Goal: Task Accomplishment & Management: Complete application form

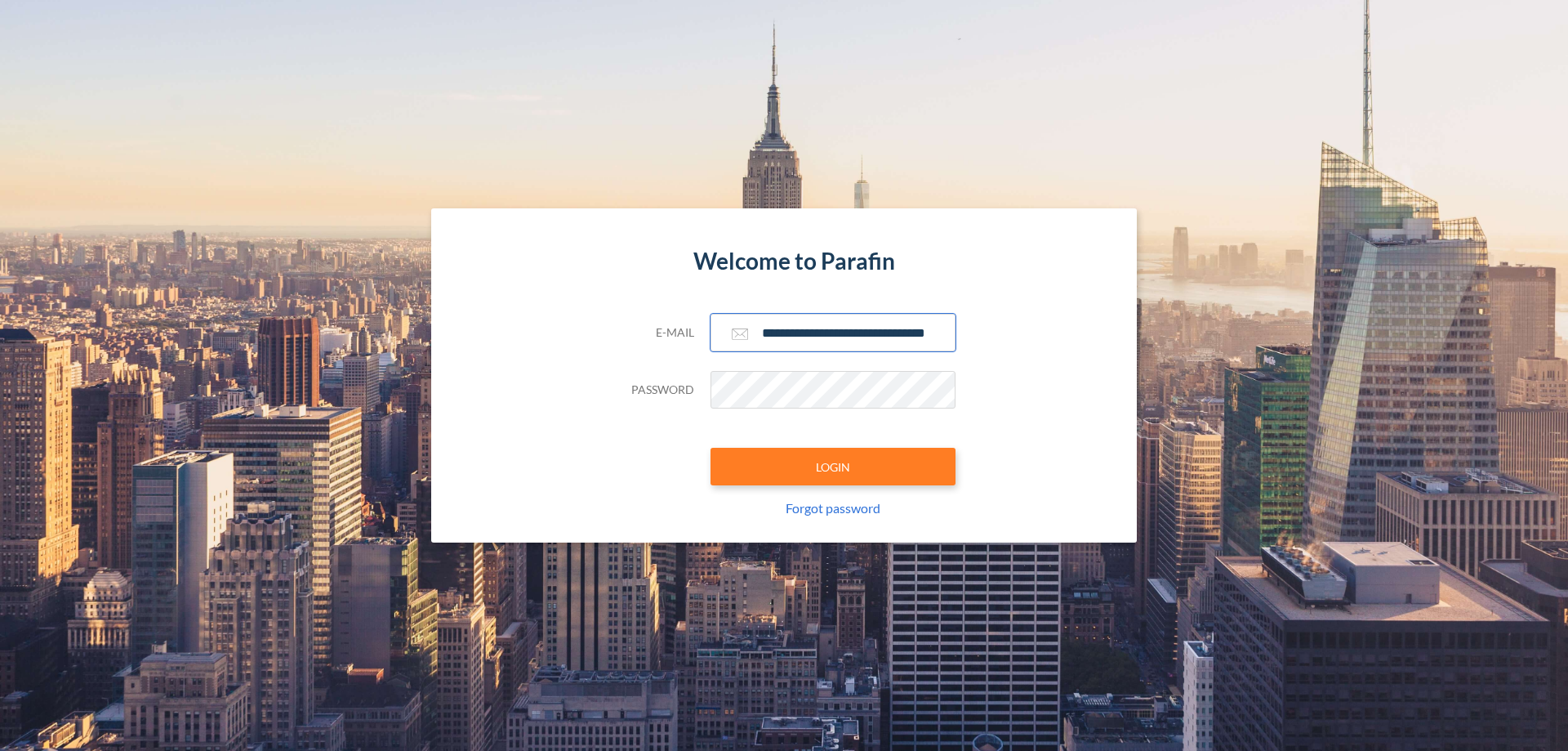
scroll to position [0, 26]
type input "**********"
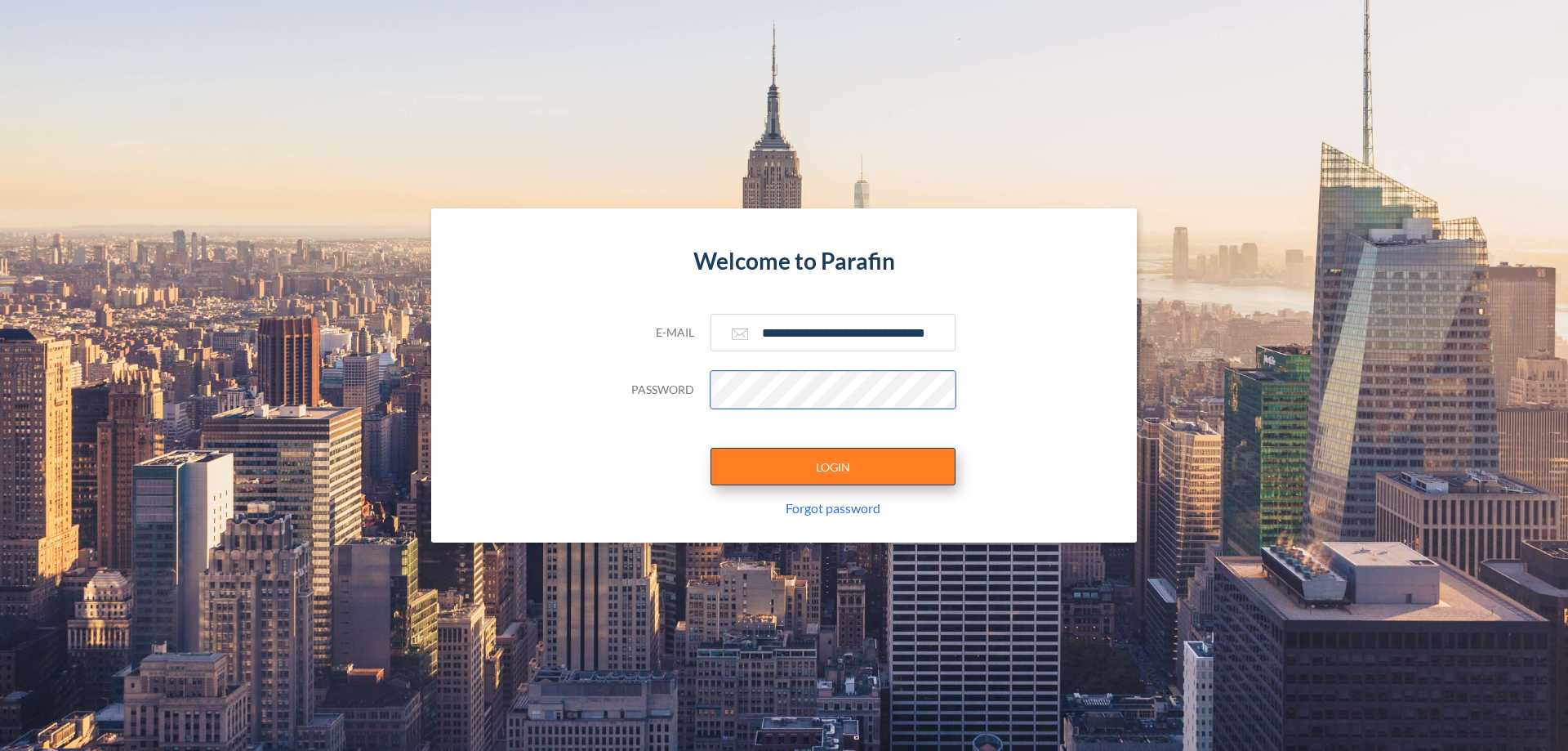
scroll to position [0, 0]
click at [833, 466] on button "LOGIN" at bounding box center [833, 467] width 245 height 38
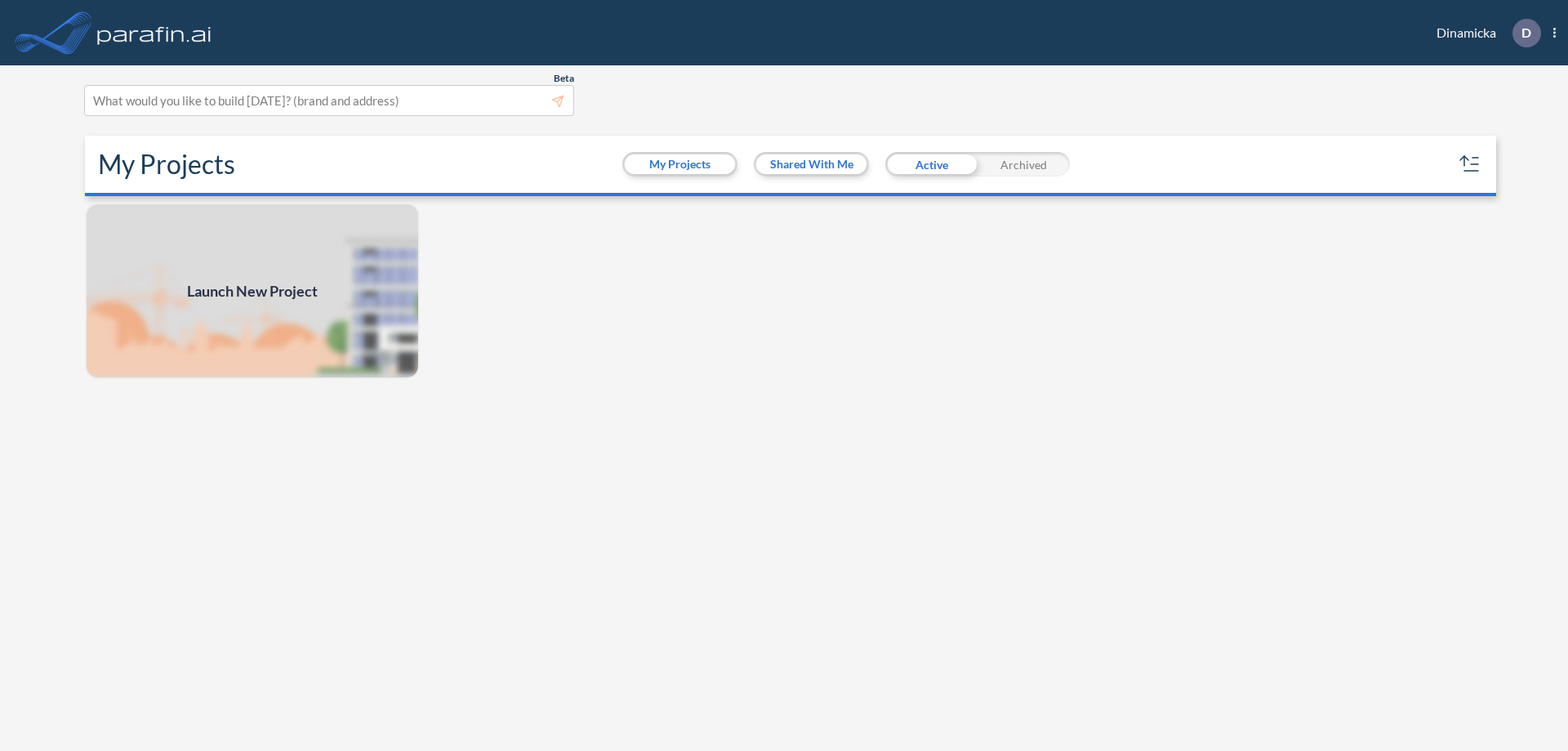
scroll to position [4, 0]
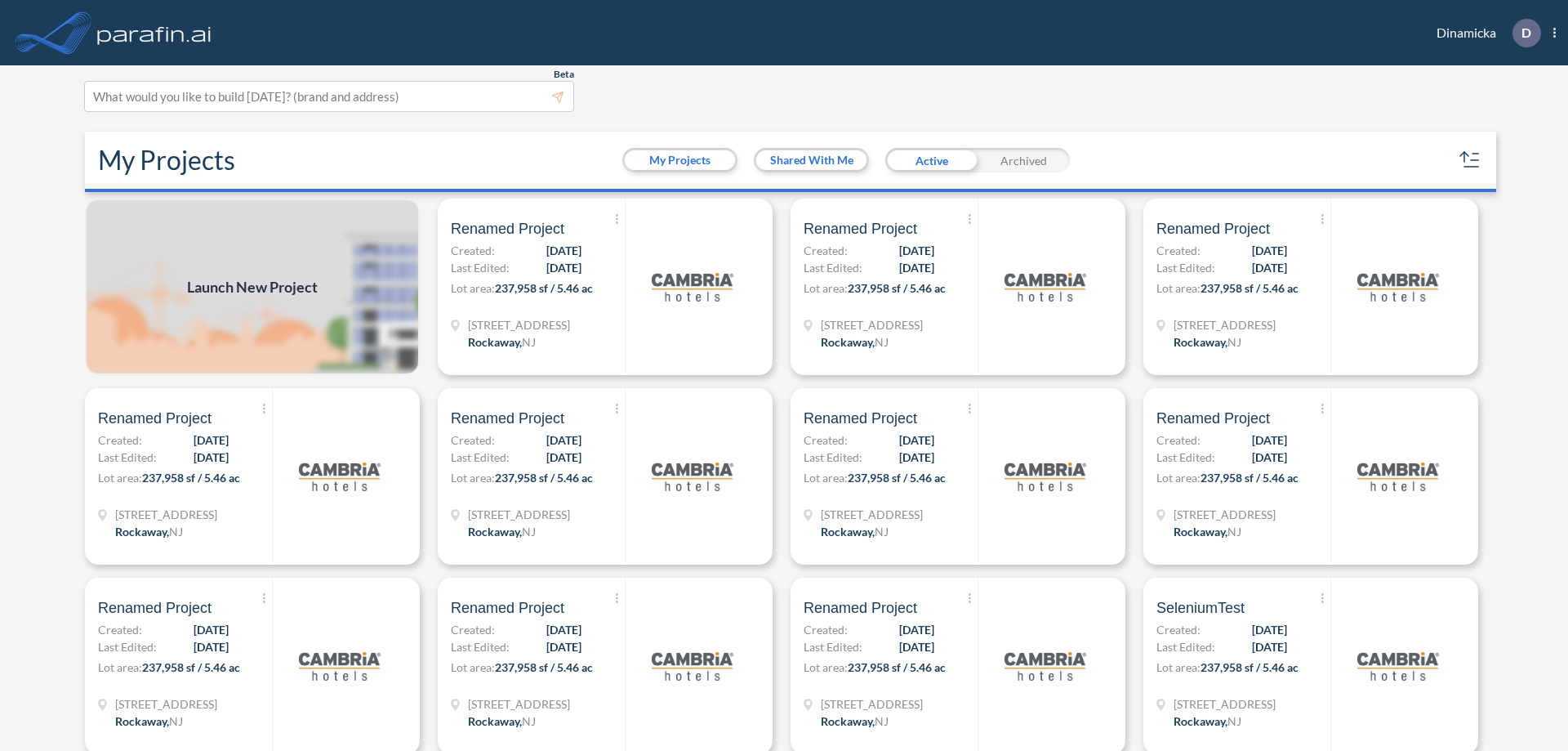
click at [252, 287] on span "Launch New Project" at bounding box center [252, 287] width 130 height 22
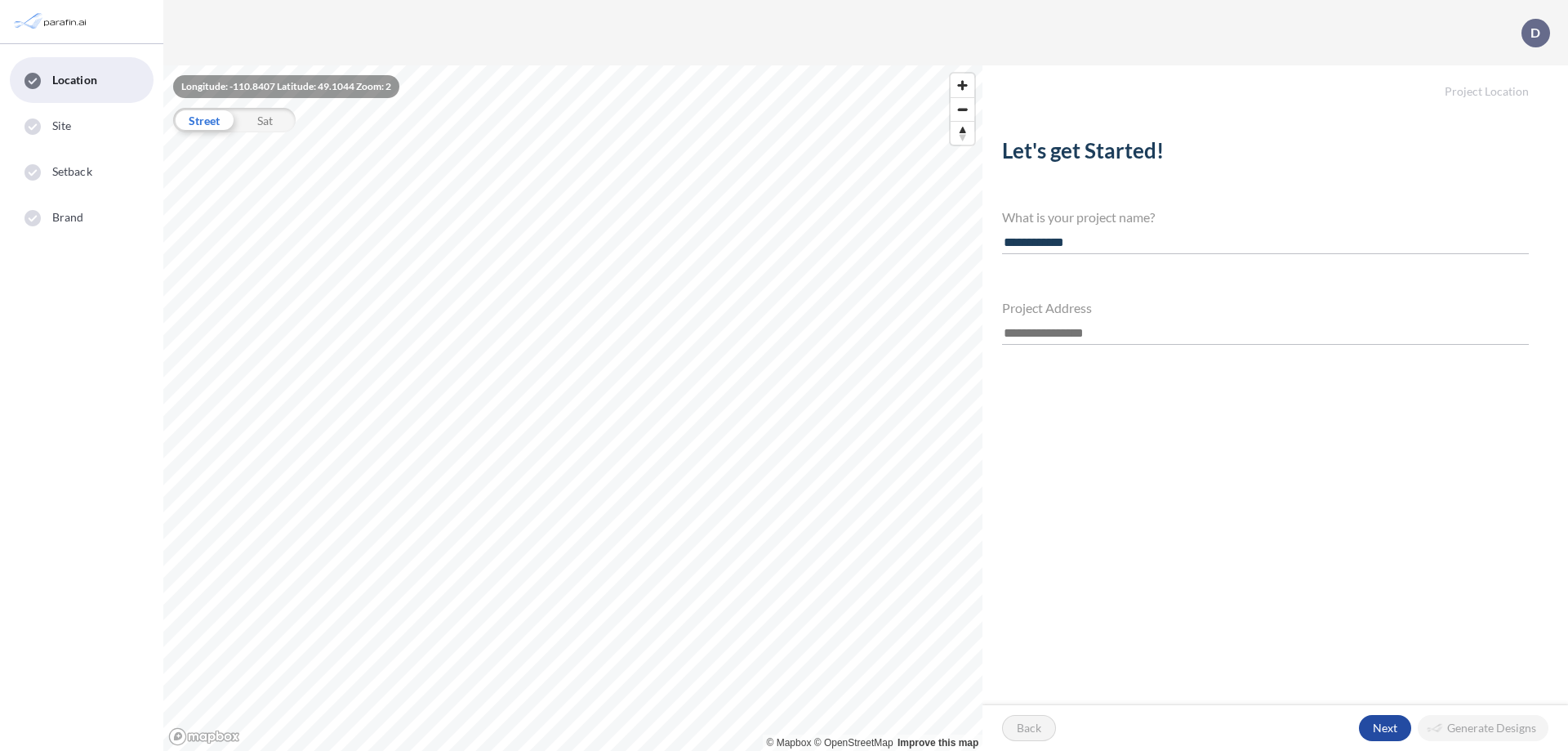
type input "**********"
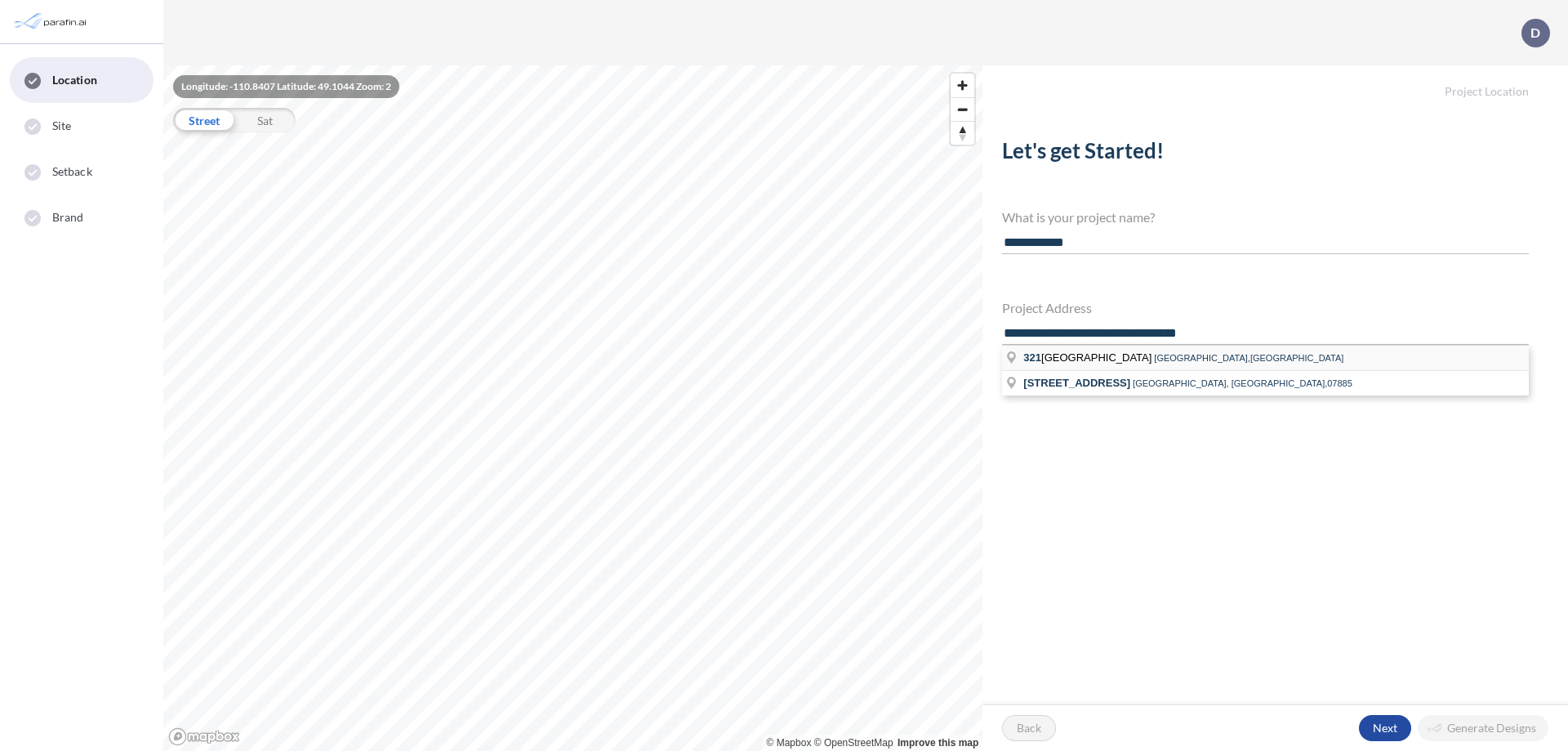
type input "**********"
click at [1265, 357] on li "[STREET_ADDRESS]" at bounding box center [1265, 358] width 527 height 26
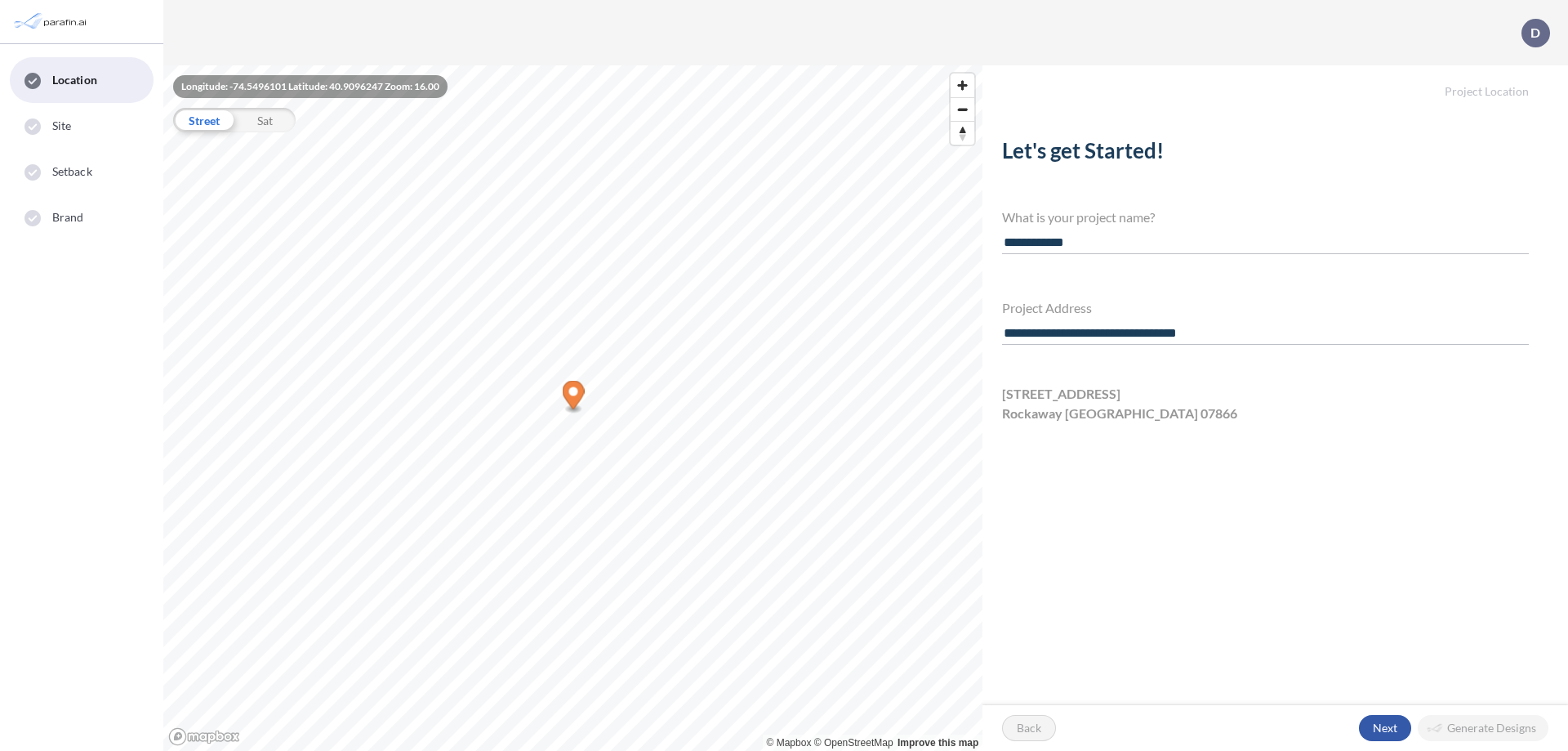
click at [1385, 728] on div "button" at bounding box center [1385, 729] width 52 height 26
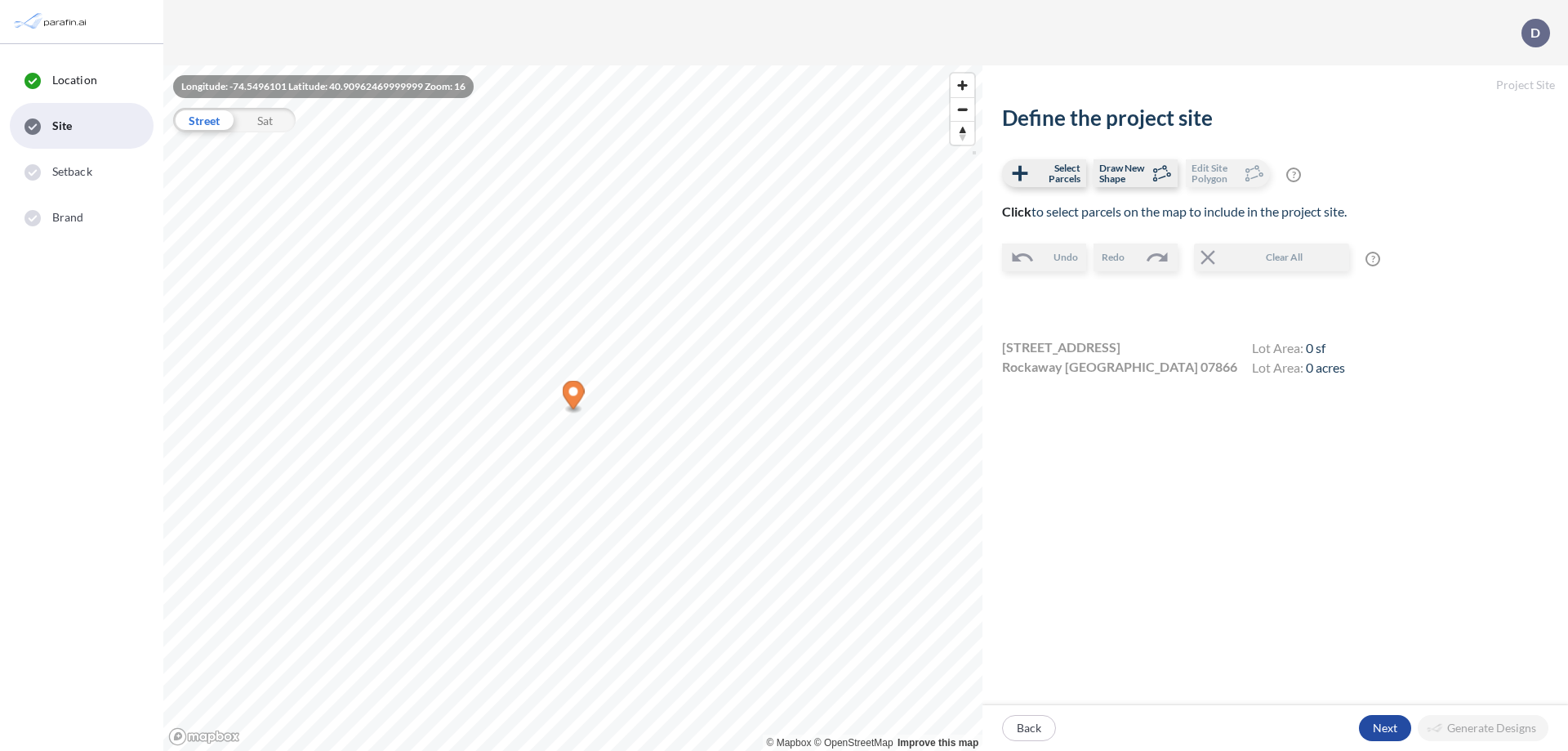
click at [573, 397] on icon "Map marker" at bounding box center [573, 394] width 22 height 29
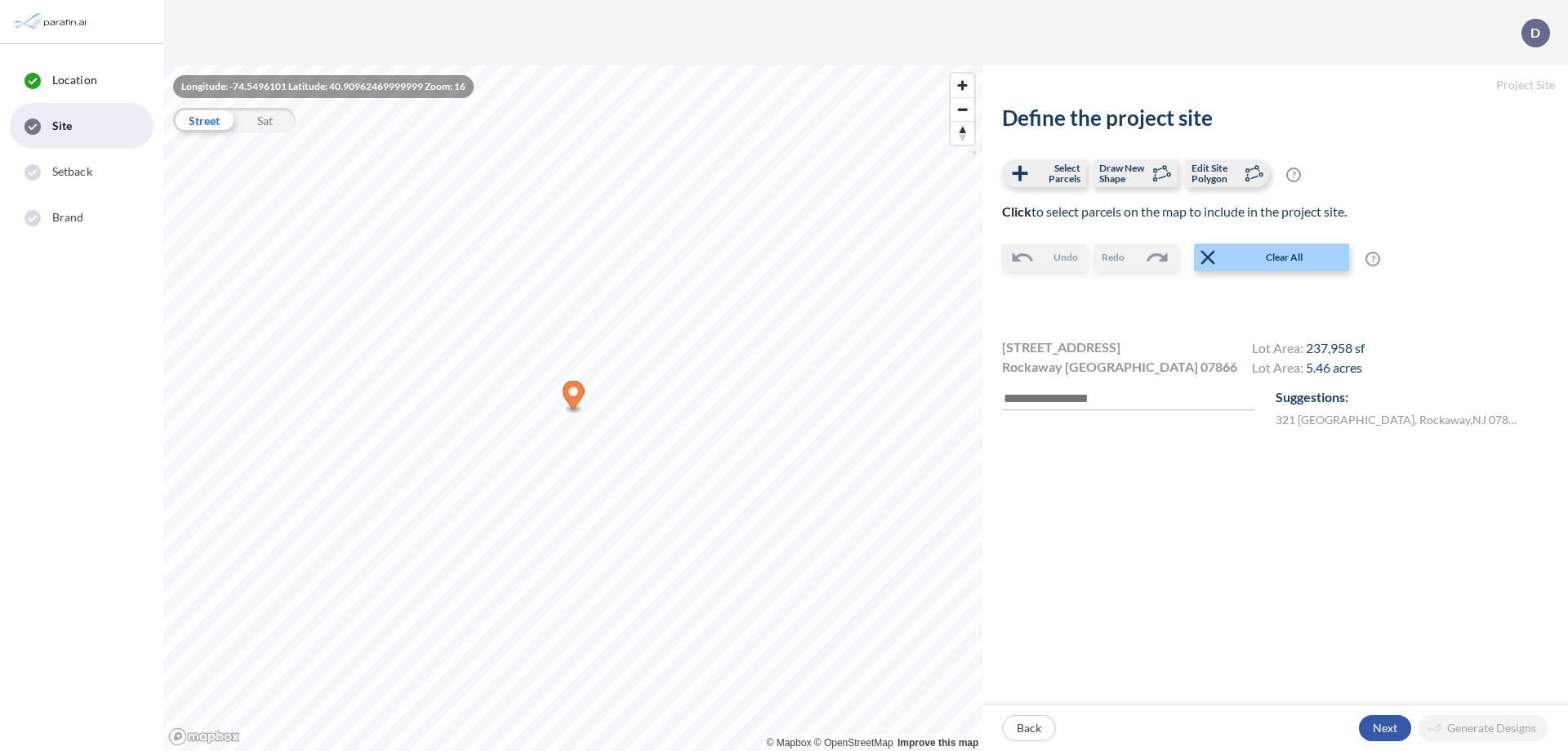
click at [1385, 728] on div "button" at bounding box center [1385, 729] width 52 height 26
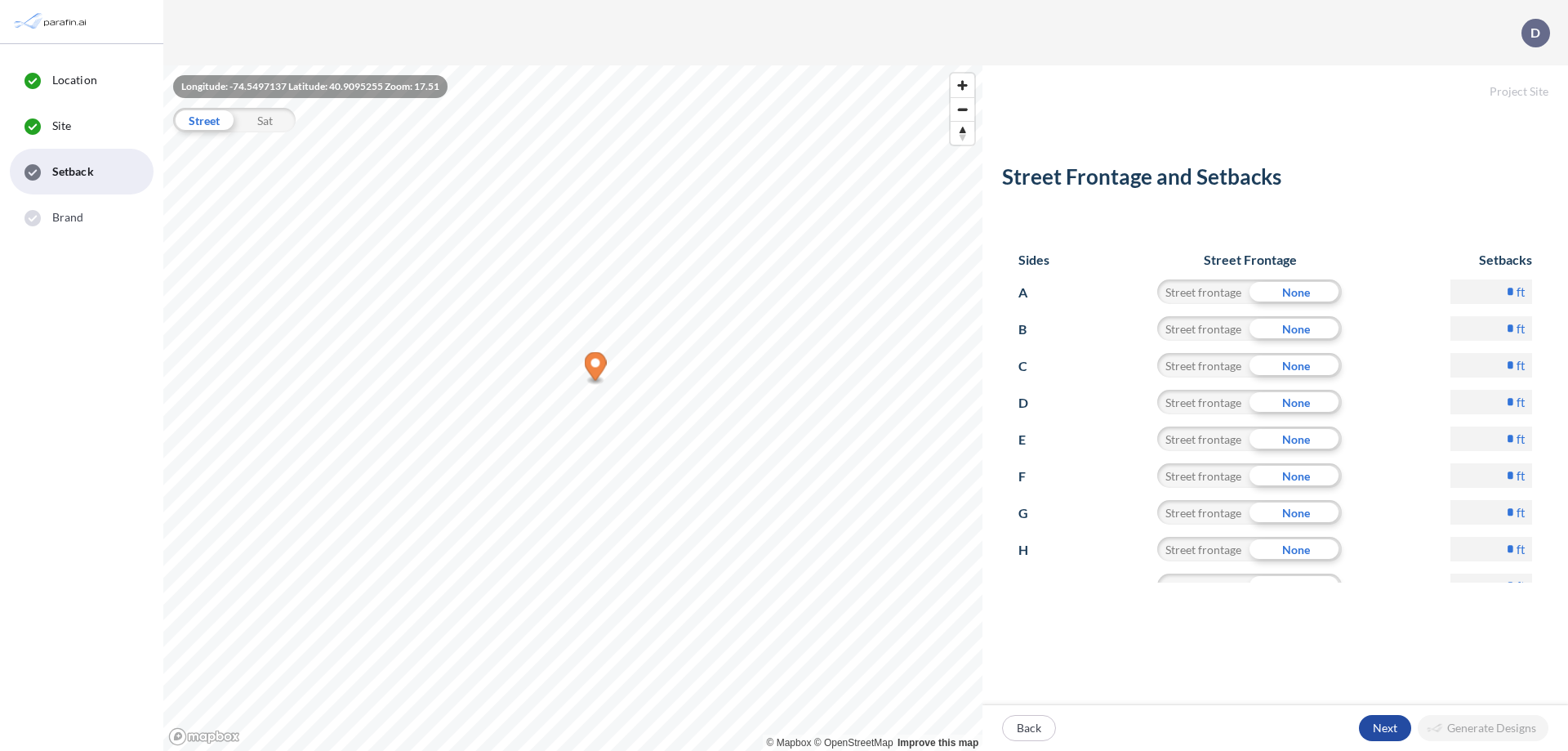
click at [1385, 728] on p "Next" at bounding box center [1386, 728] width 25 height 17
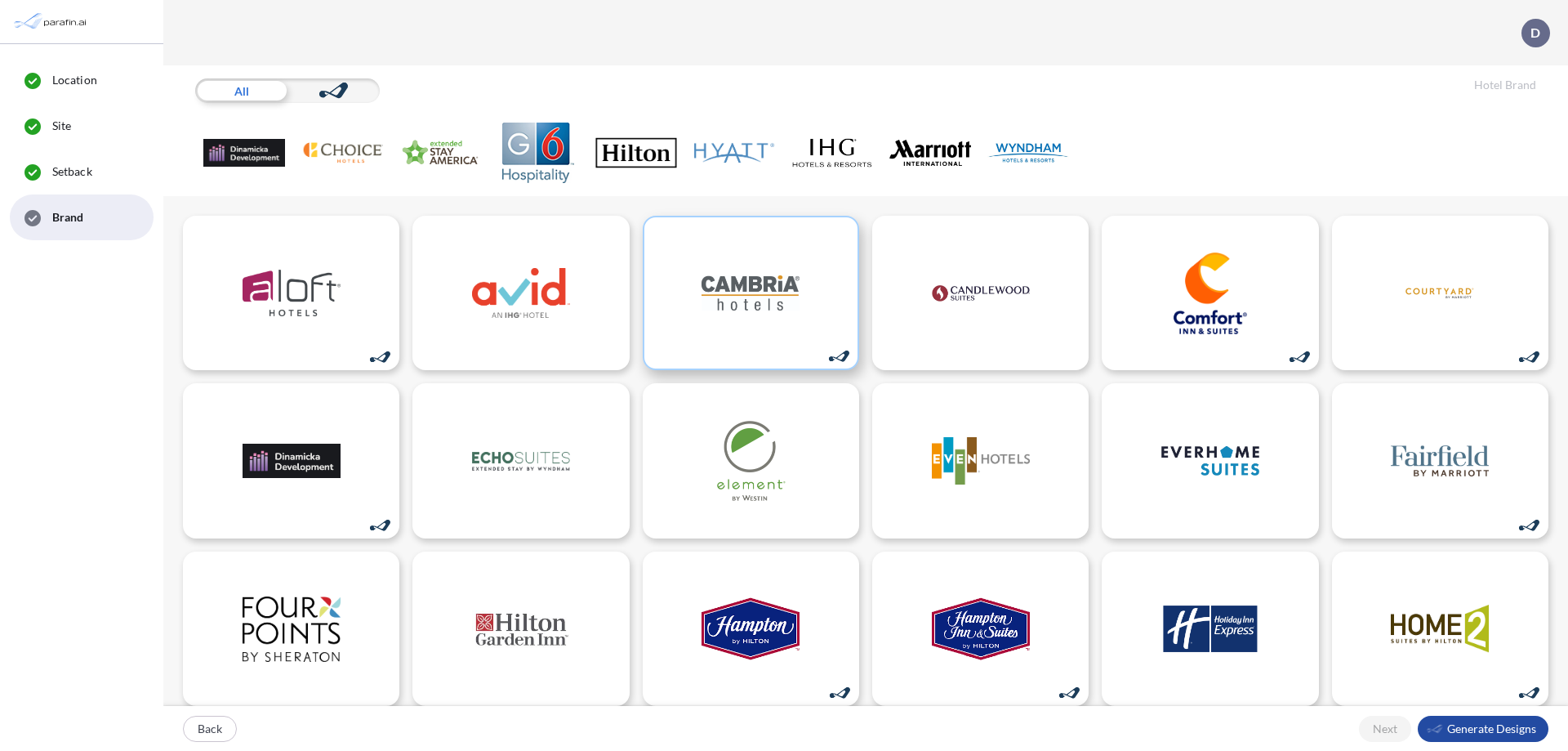
scroll to position [1, 0]
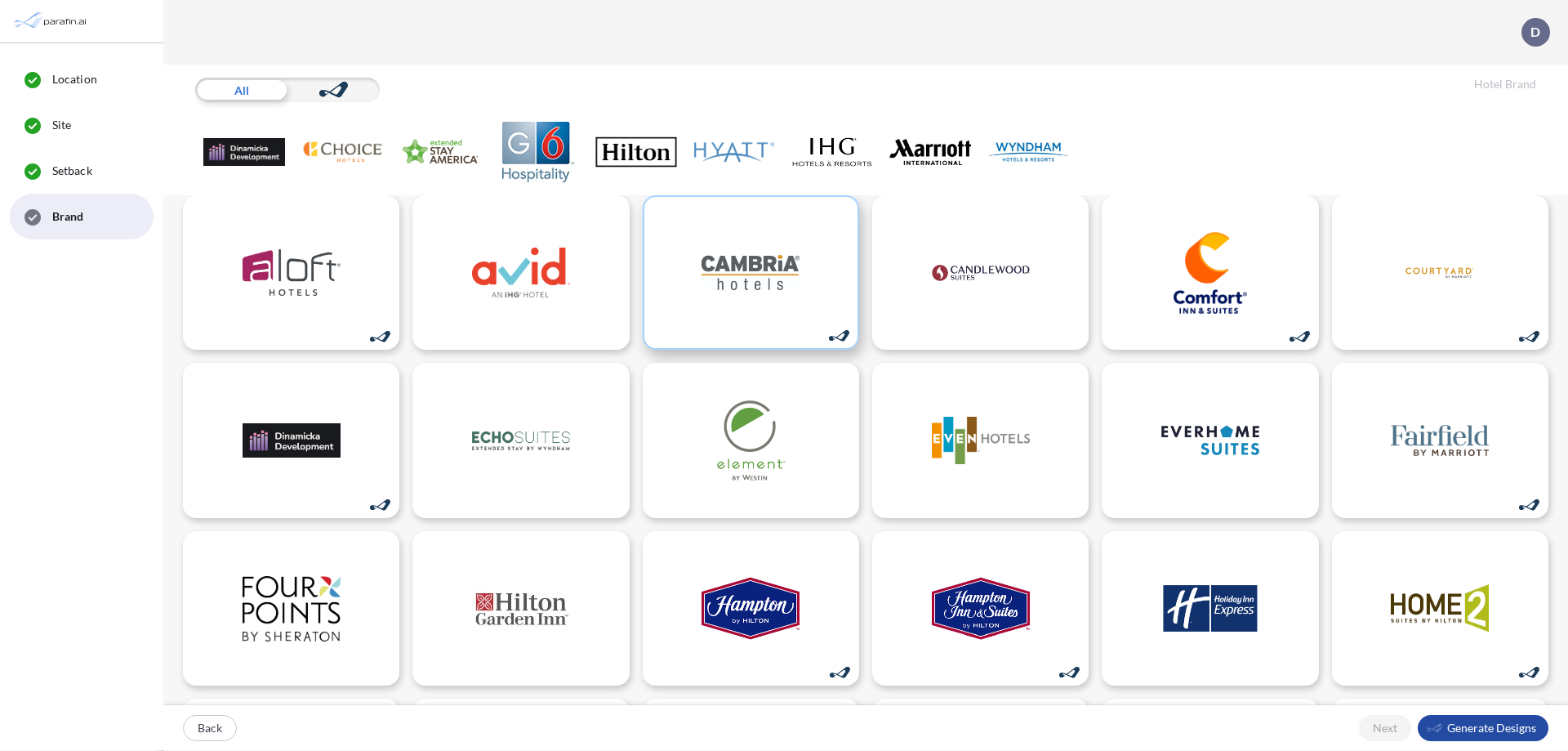
click at [746, 272] on img at bounding box center [751, 272] width 98 height 82
click at [1483, 728] on div "button" at bounding box center [1483, 729] width 130 height 26
